Goal: Information Seeking & Learning: Learn about a topic

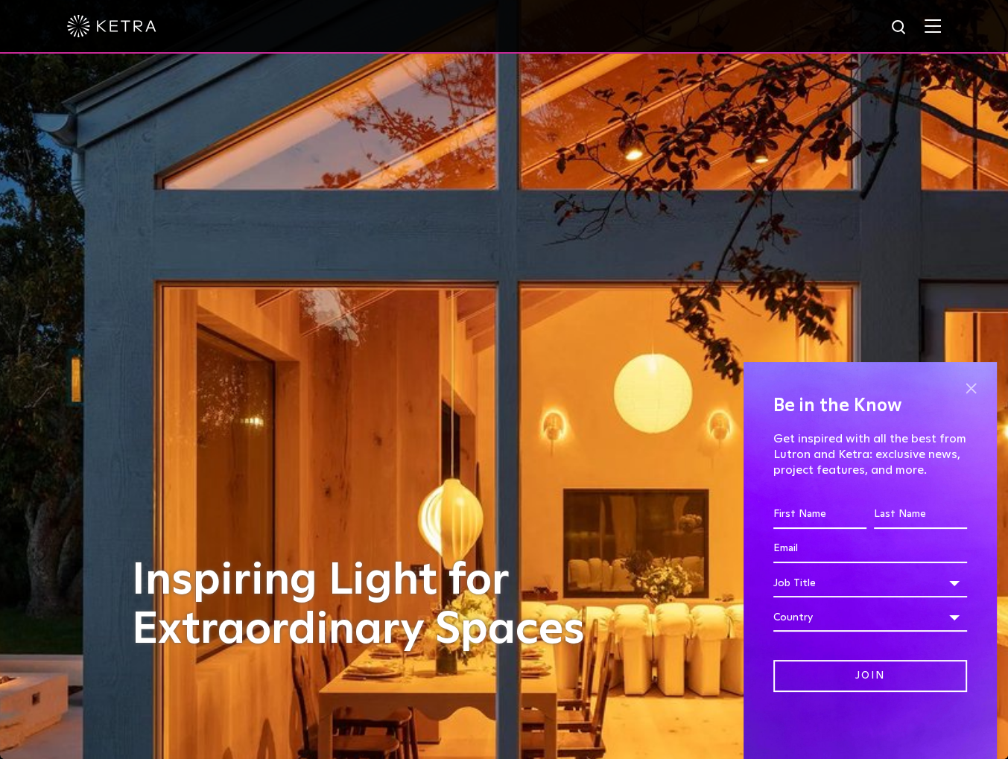
click at [976, 387] on span at bounding box center [971, 388] width 22 height 22
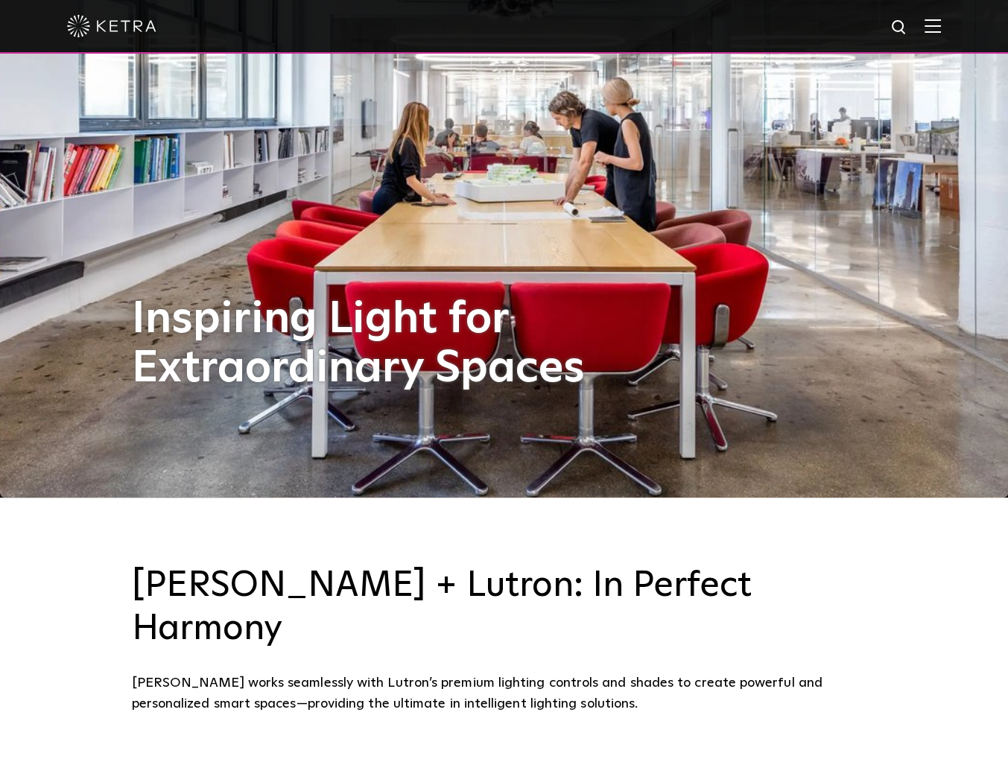
scroll to position [298, 0]
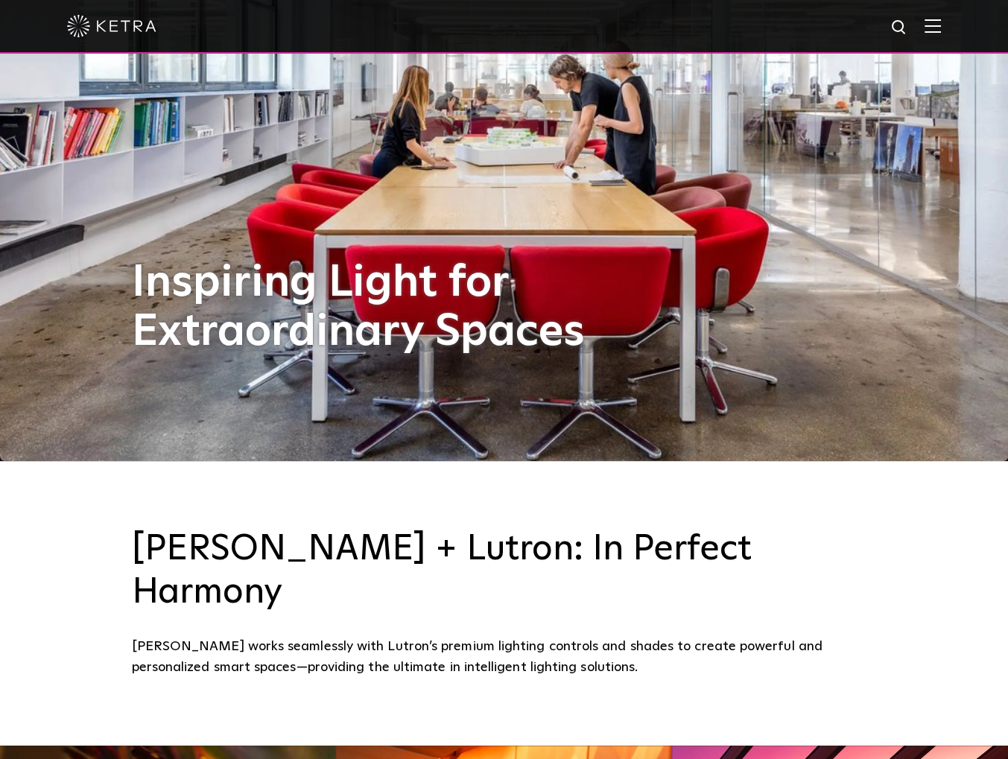
click at [938, 23] on img at bounding box center [933, 26] width 16 height 14
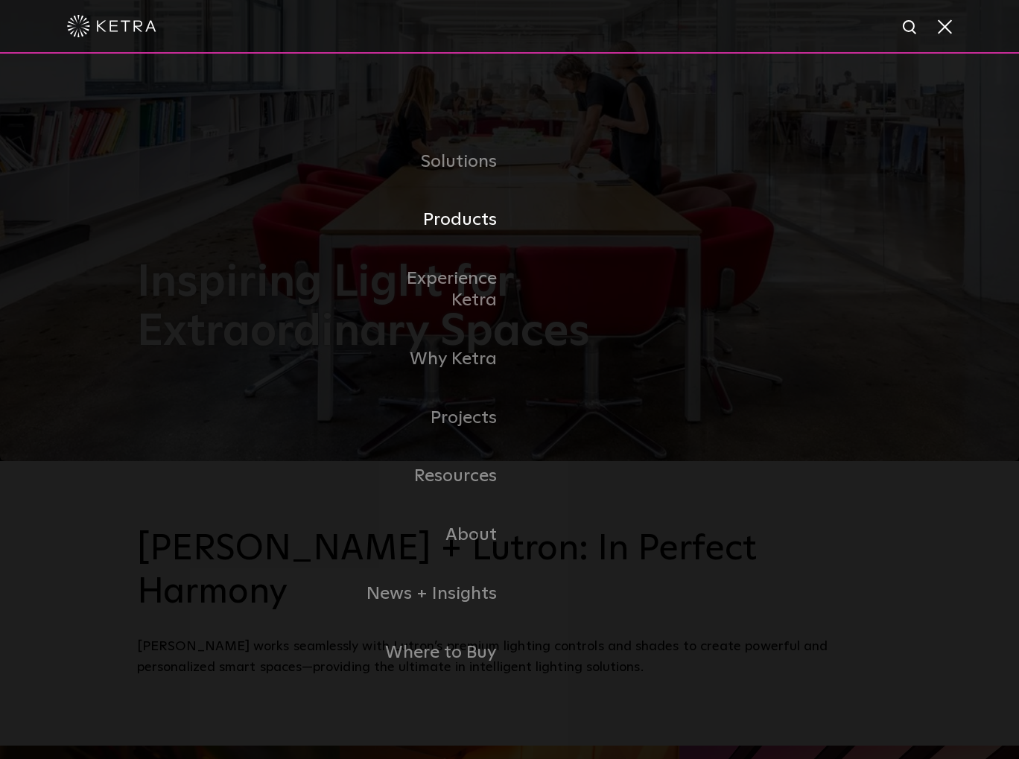
drag, startPoint x: 467, startPoint y: 232, endPoint x: 513, endPoint y: 248, distance: 49.0
click at [467, 232] on link "Products" at bounding box center [433, 220] width 153 height 59
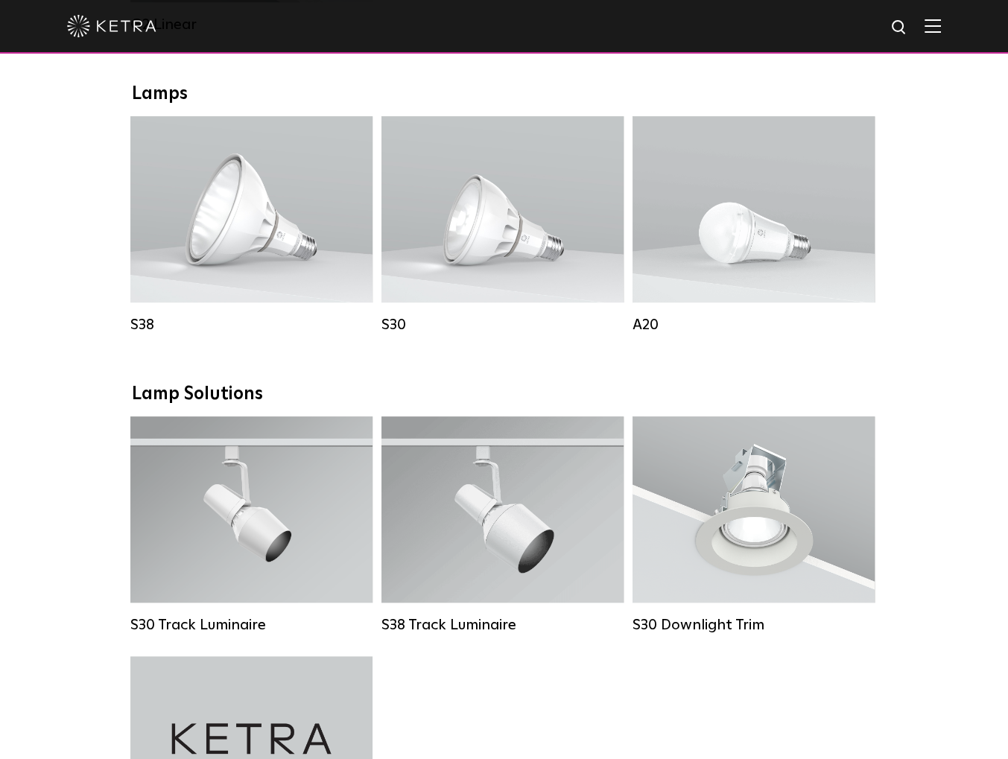
scroll to position [1037, 0]
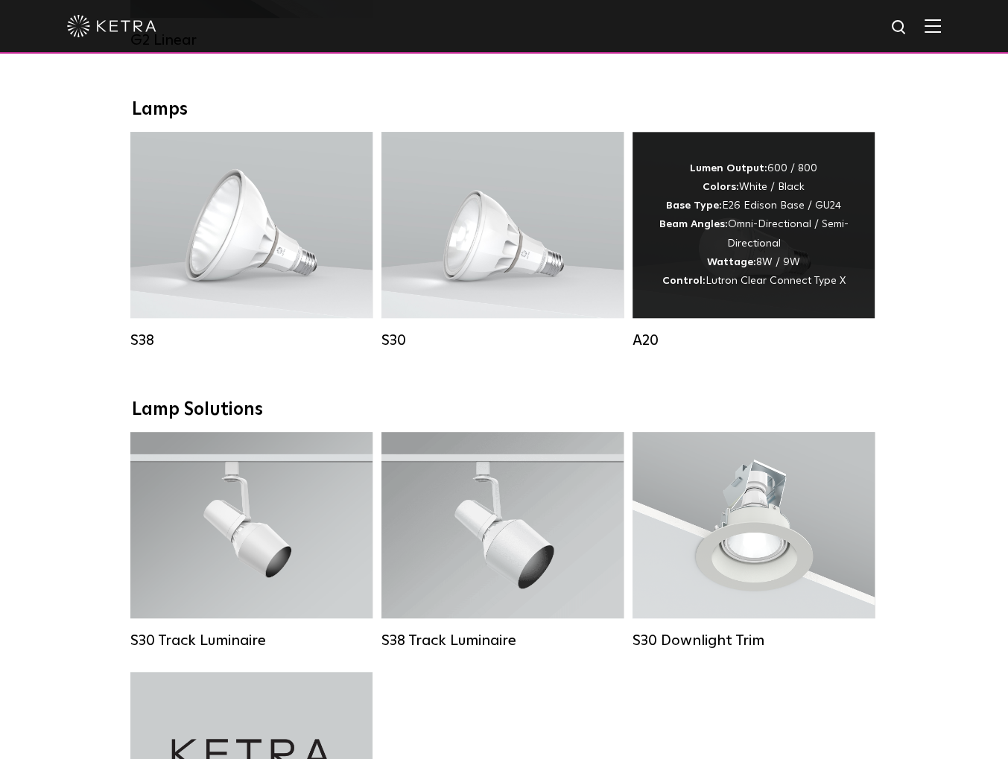
click at [753, 240] on div "Lumen Output: 600 / 800 Colors: White / Black Base Type: E26 Edison Base / GU24…" at bounding box center [753, 224] width 197 height 131
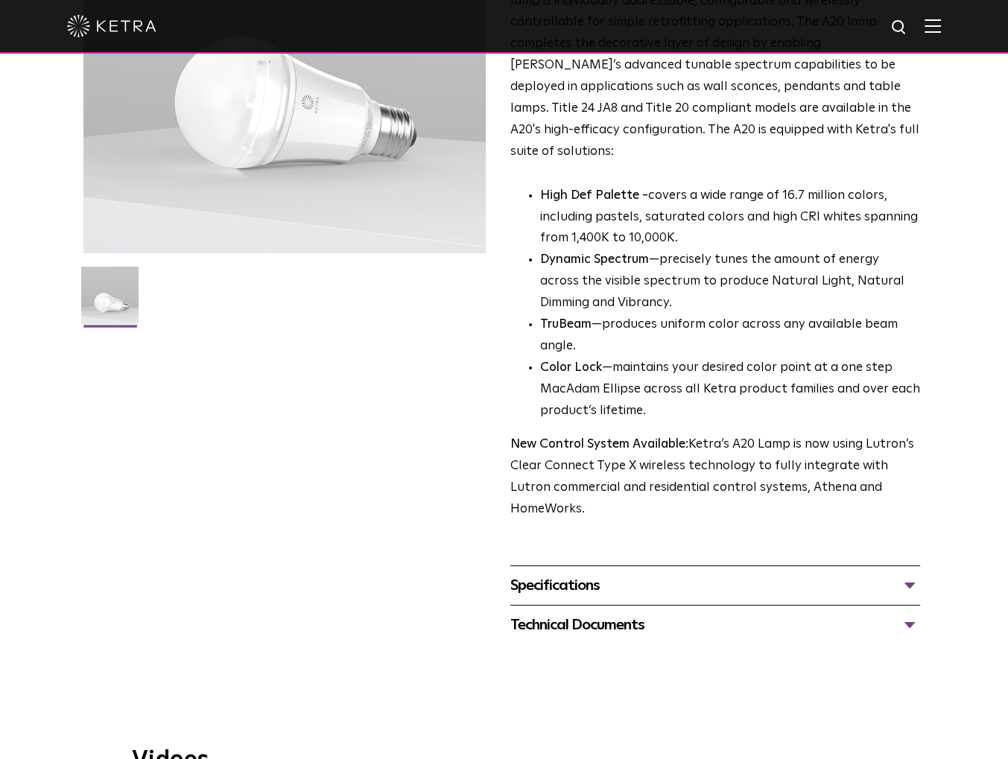
scroll to position [447, 0]
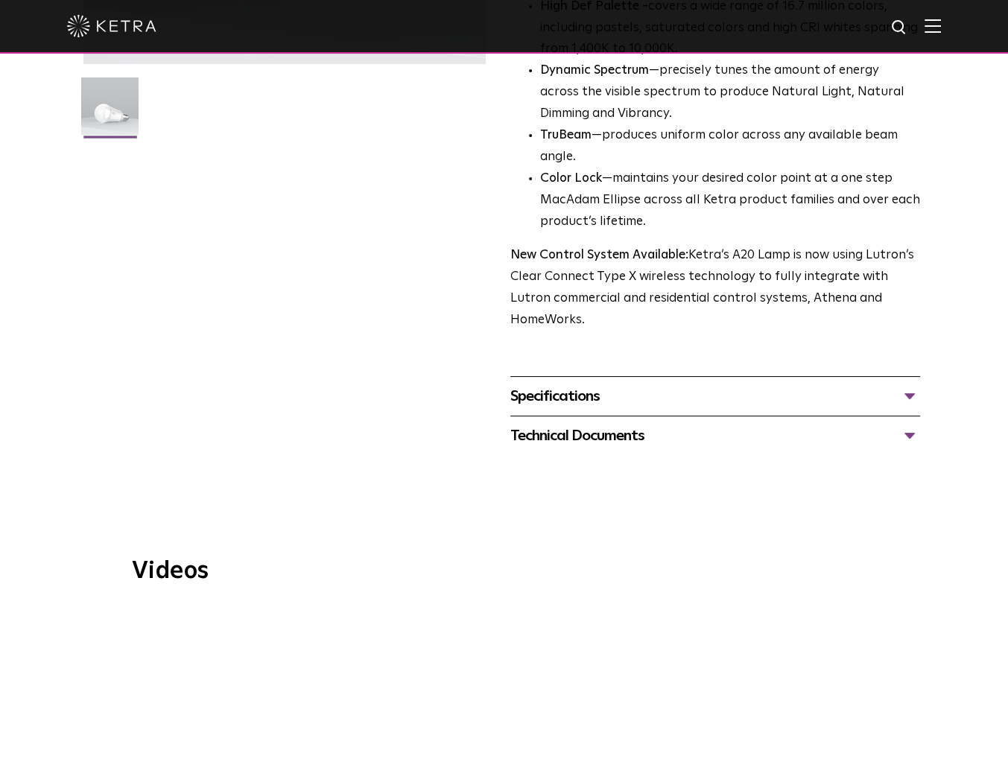
click at [897, 385] on div "Specifications" at bounding box center [715, 397] width 411 height 24
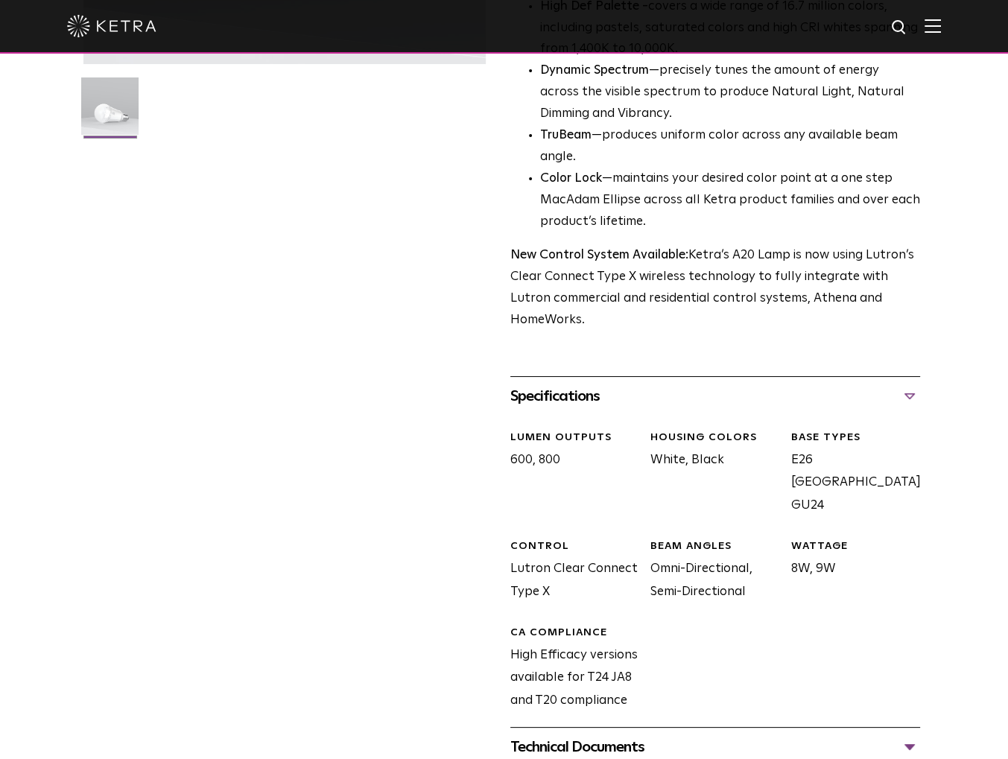
click at [890, 385] on div "Specifications" at bounding box center [715, 397] width 411 height 24
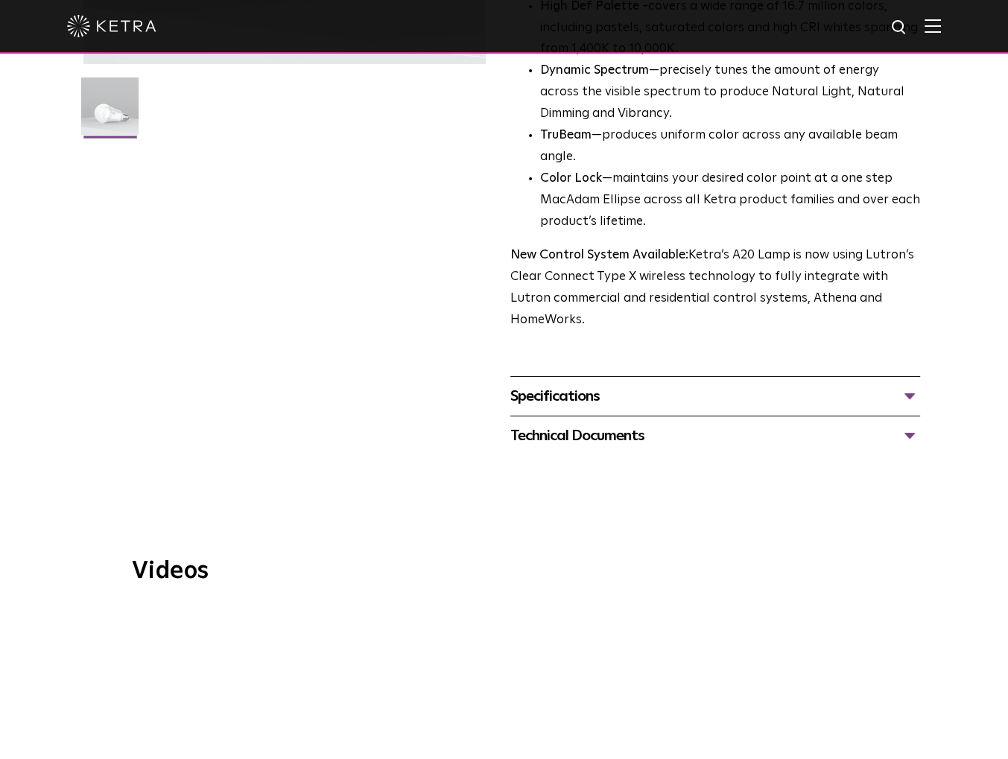
click at [695, 424] on div "Technical Documents" at bounding box center [715, 436] width 411 height 24
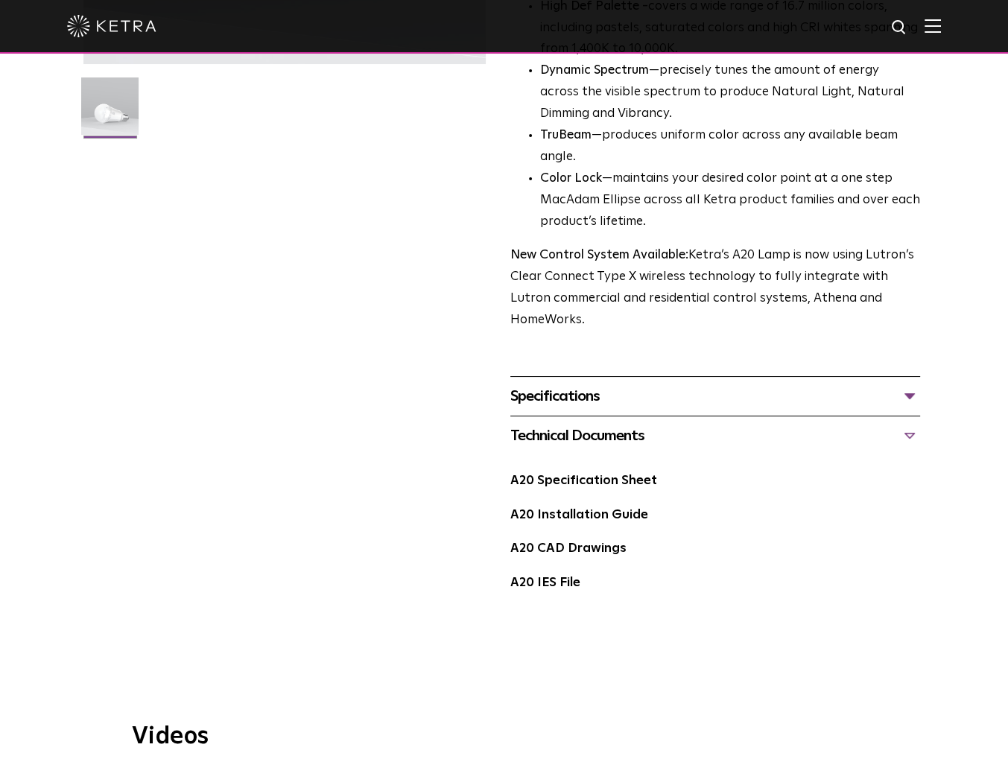
click at [694, 424] on div "Technical Documents" at bounding box center [715, 436] width 411 height 24
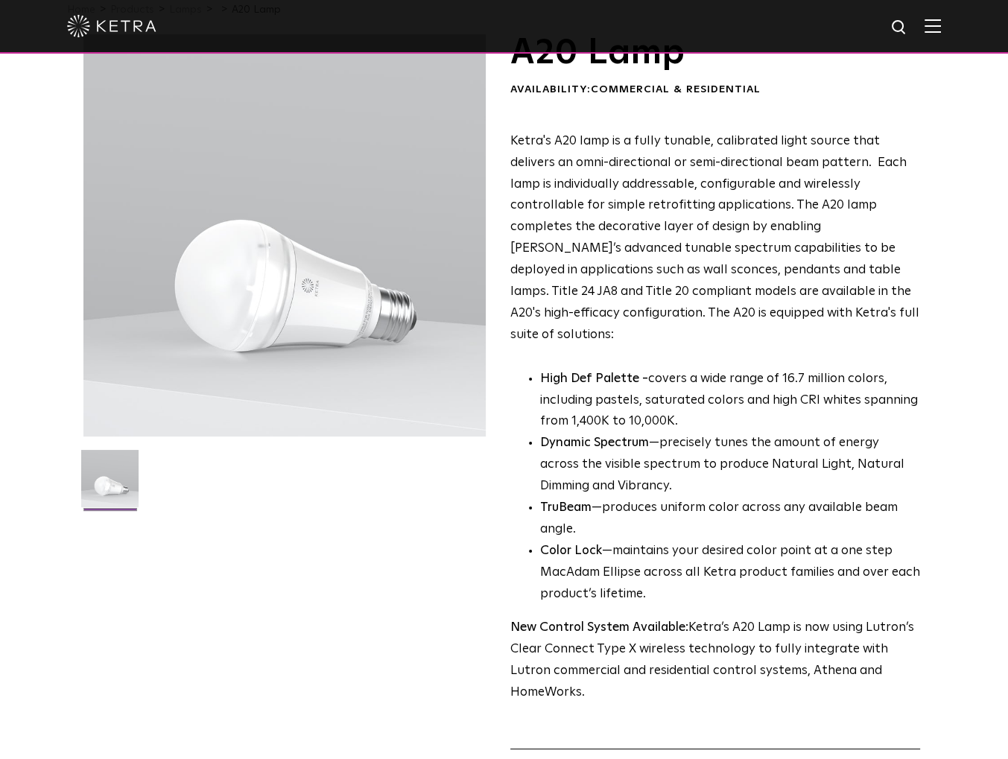
scroll to position [149, 0]
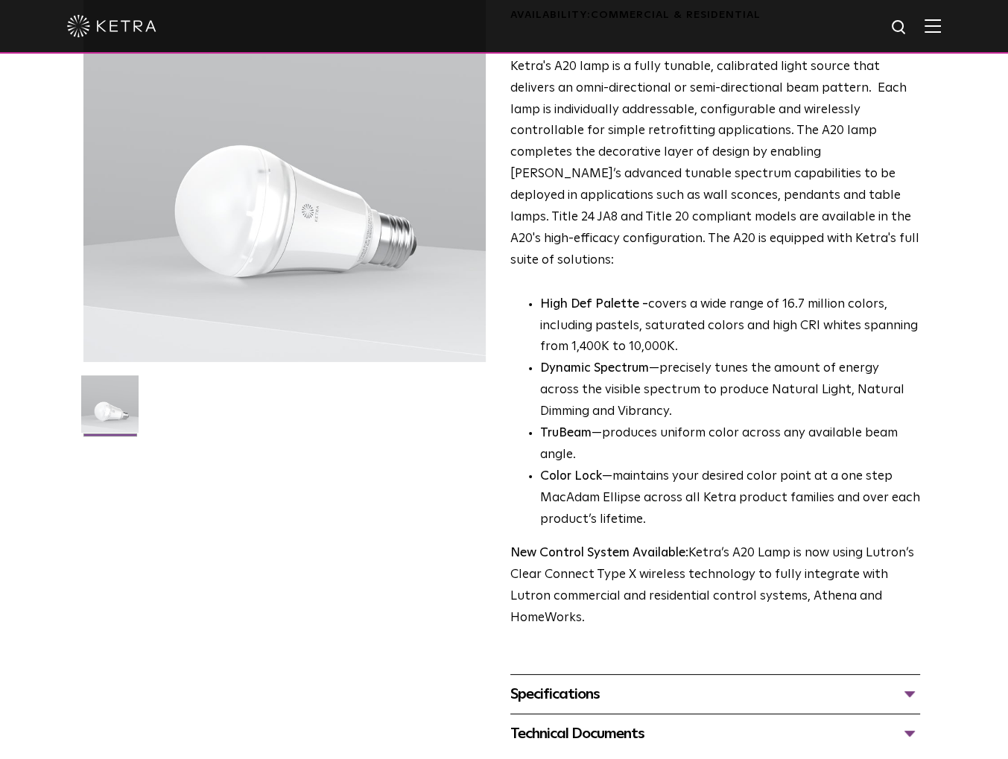
click at [903, 683] on div "Specifications" at bounding box center [715, 695] width 411 height 24
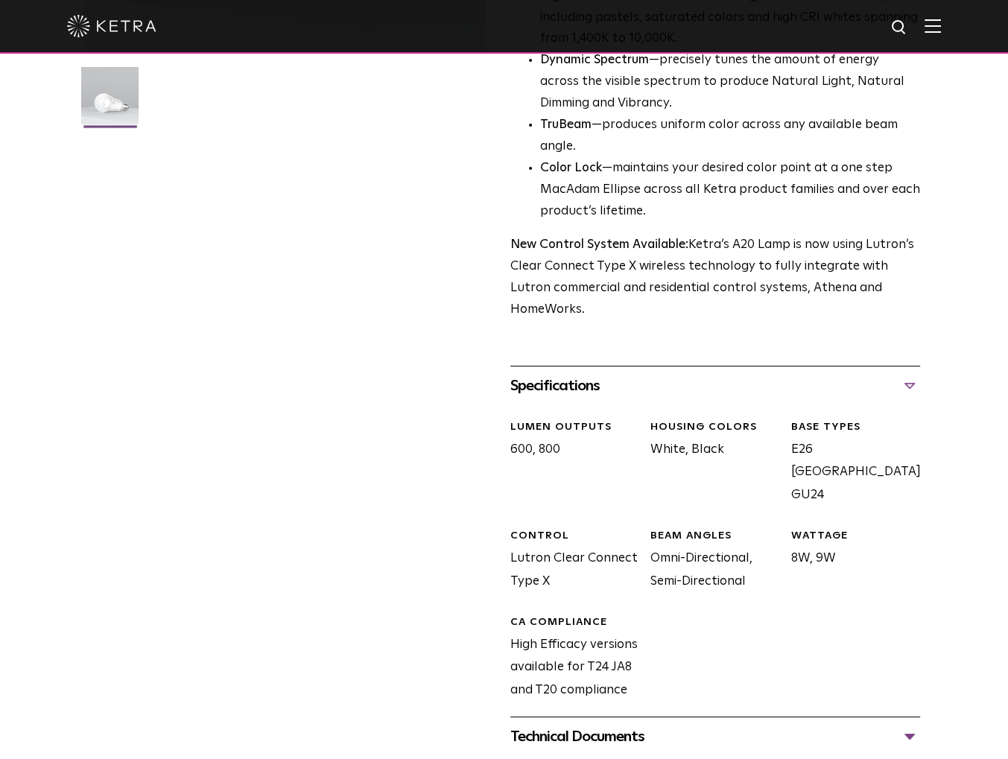
scroll to position [522, 0]
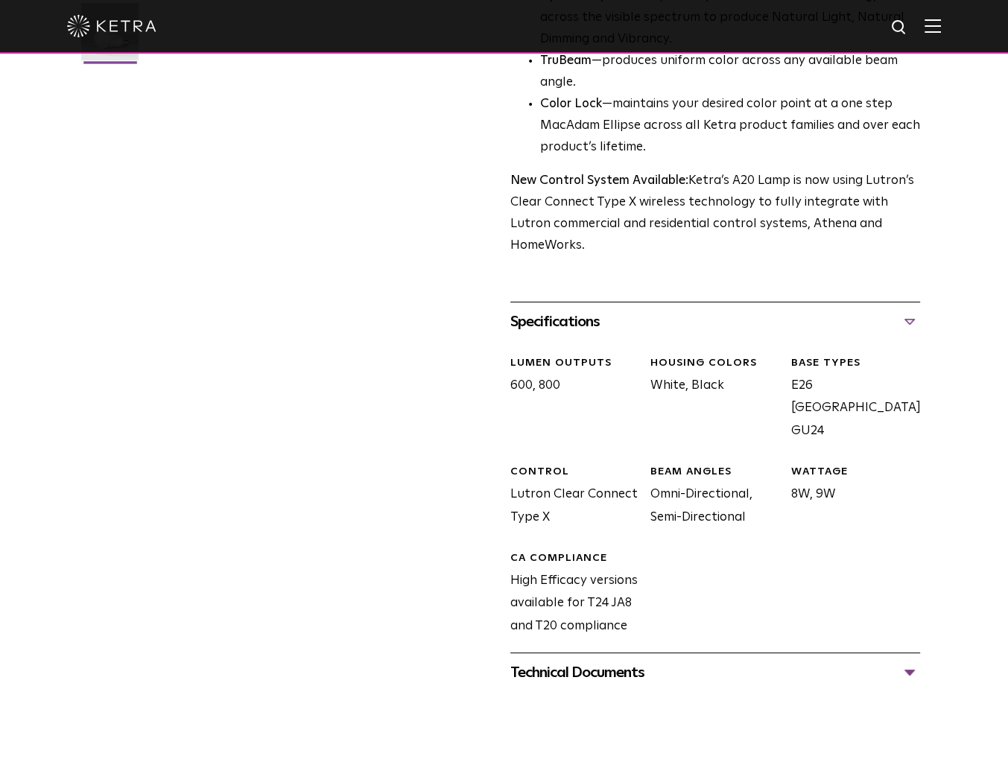
click at [117, 34] on img at bounding box center [111, 26] width 89 height 22
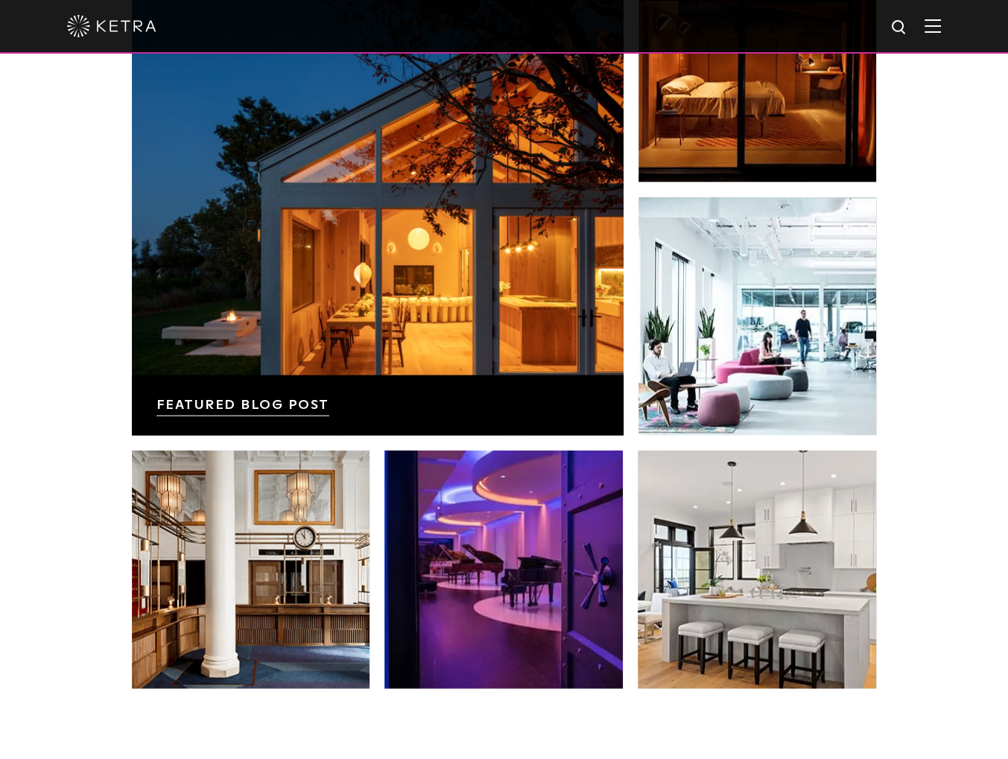
scroll to position [2832, 0]
